Goal: Task Accomplishment & Management: Use online tool/utility

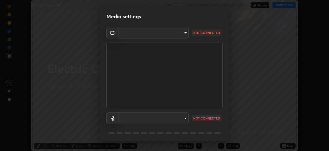
scroll to position [18, 0]
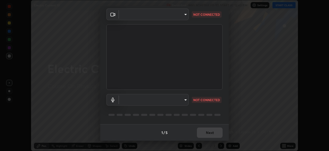
type input "b01729d45edbc9c0263969ae5aeda06708fa428b9a77102190d554404ede5bbd"
type input "default"
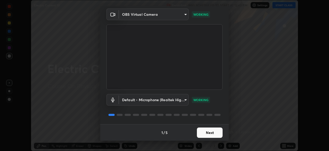
click at [213, 133] on button "Next" at bounding box center [210, 132] width 26 height 10
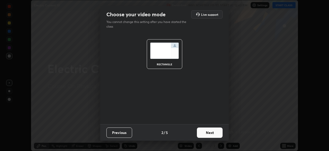
scroll to position [0, 0]
click at [216, 132] on button "Next" at bounding box center [210, 132] width 26 height 10
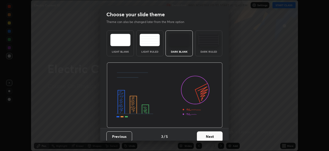
click at [218, 132] on button "Next" at bounding box center [210, 136] width 26 height 10
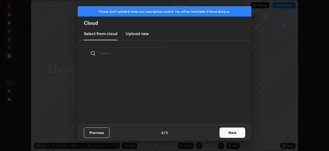
click at [231, 131] on button "Next" at bounding box center [233, 132] width 26 height 10
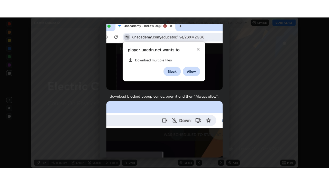
scroll to position [123, 0]
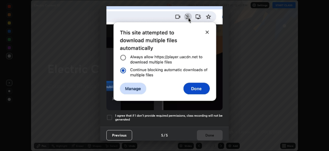
click at [111, 114] on div at bounding box center [110, 117] width 6 height 6
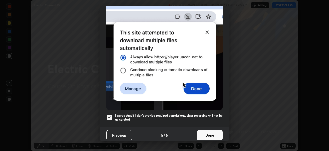
click at [213, 131] on button "Done" at bounding box center [210, 135] width 26 height 10
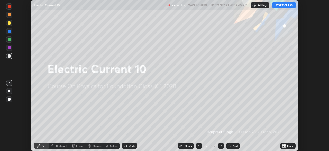
click at [282, 6] on button "START CLASS" at bounding box center [284, 5] width 23 height 6
click at [291, 146] on div "More" at bounding box center [290, 145] width 6 height 3
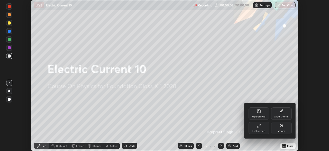
click at [259, 126] on icon at bounding box center [258, 126] width 1 height 1
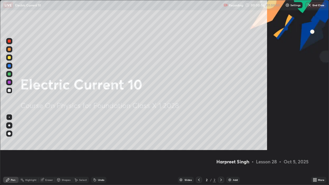
scroll to position [185, 329]
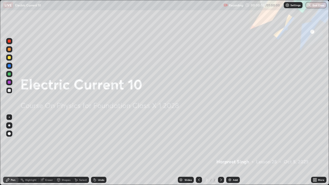
click at [235, 150] on div "Add" at bounding box center [235, 180] width 5 height 3
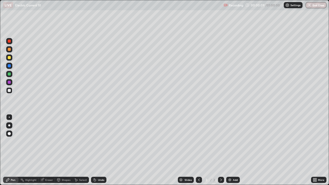
click at [10, 59] on div at bounding box center [9, 57] width 3 height 3
click at [10, 91] on div at bounding box center [9, 90] width 3 height 3
click at [9, 91] on div at bounding box center [9, 90] width 3 height 3
click at [233, 150] on div "Add" at bounding box center [235, 180] width 5 height 3
click at [199, 150] on icon at bounding box center [199, 180] width 2 height 3
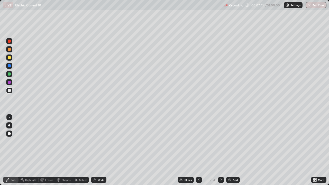
click at [219, 150] on icon at bounding box center [221, 180] width 4 height 4
click at [10, 59] on div at bounding box center [9, 58] width 6 height 6
click at [9, 91] on div at bounding box center [9, 90] width 3 height 3
click at [9, 58] on div at bounding box center [9, 57] width 3 height 3
click at [44, 150] on div "Eraser" at bounding box center [47, 180] width 16 height 6
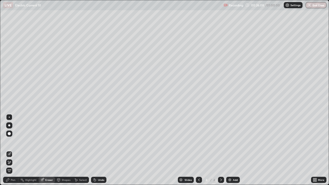
click at [9, 150] on icon at bounding box center [8, 180] width 4 height 4
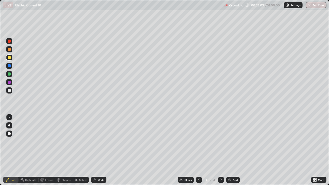
click at [10, 92] on div at bounding box center [9, 90] width 6 height 6
click at [235, 150] on div "Add" at bounding box center [235, 180] width 5 height 3
click at [199, 150] on icon at bounding box center [199, 180] width 4 height 4
click at [198, 150] on icon at bounding box center [199, 180] width 4 height 4
click at [8, 74] on div at bounding box center [9, 74] width 3 height 3
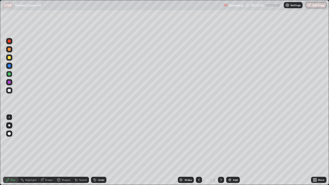
click at [10, 91] on div at bounding box center [9, 90] width 3 height 3
click at [10, 58] on div at bounding box center [9, 57] width 3 height 3
click at [7, 91] on div at bounding box center [9, 90] width 6 height 6
click at [223, 150] on icon at bounding box center [221, 180] width 4 height 4
click at [219, 150] on icon at bounding box center [221, 180] width 4 height 4
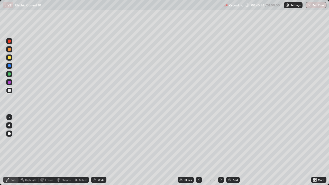
click at [11, 59] on div at bounding box center [9, 58] width 6 height 6
click at [49, 150] on div "Eraser" at bounding box center [47, 180] width 16 height 6
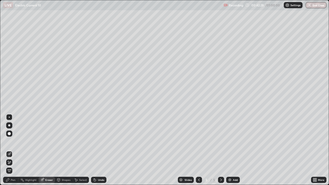
click at [14, 150] on div "Pen" at bounding box center [13, 180] width 5 height 3
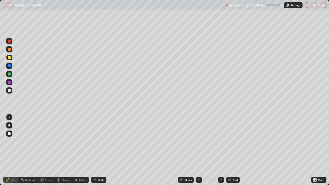
click at [8, 92] on div at bounding box center [9, 90] width 3 height 3
click at [10, 75] on div at bounding box center [9, 74] width 3 height 3
click at [234, 150] on div "Add" at bounding box center [235, 180] width 5 height 3
click at [9, 91] on div at bounding box center [9, 90] width 3 height 3
click at [197, 150] on icon at bounding box center [199, 180] width 4 height 4
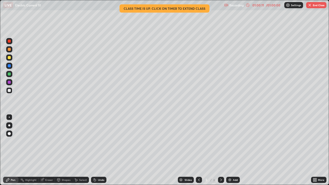
click at [276, 5] on div "/ 01:00:00" at bounding box center [274, 5] width 16 height 3
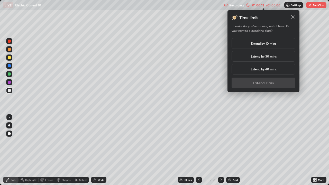
click at [277, 43] on div "Extend by 10 mins" at bounding box center [264, 43] width 64 height 11
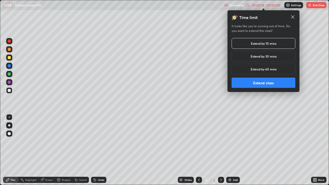
click at [276, 83] on button "Extend class" at bounding box center [264, 83] width 64 height 10
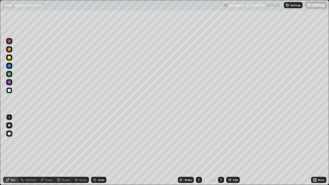
click at [220, 150] on icon at bounding box center [221, 180] width 4 height 4
click at [9, 59] on div at bounding box center [9, 57] width 3 height 3
click at [320, 7] on button "End Class" at bounding box center [316, 5] width 20 height 6
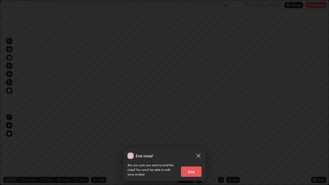
click at [194, 150] on button "End" at bounding box center [191, 172] width 21 height 10
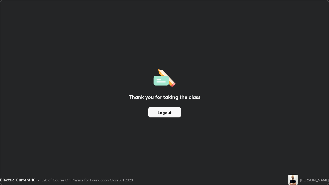
click at [172, 110] on button "Logout" at bounding box center [164, 112] width 33 height 10
click at [169, 112] on button "Logout" at bounding box center [164, 112] width 33 height 10
click at [168, 115] on button "Logout" at bounding box center [164, 112] width 33 height 10
